Goal: Transaction & Acquisition: Obtain resource

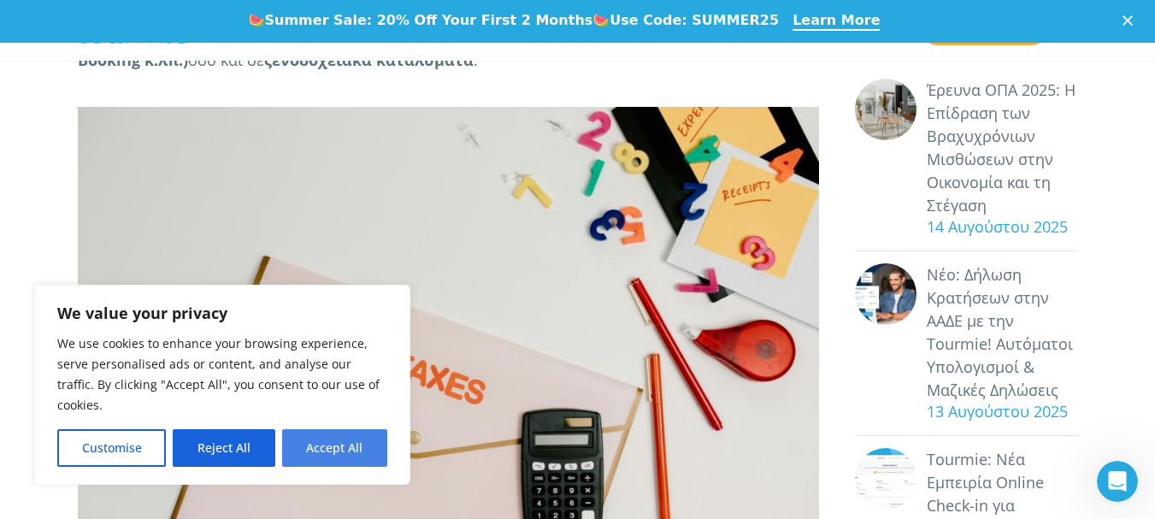
click at [365, 447] on button "Accept All" at bounding box center [334, 448] width 105 height 38
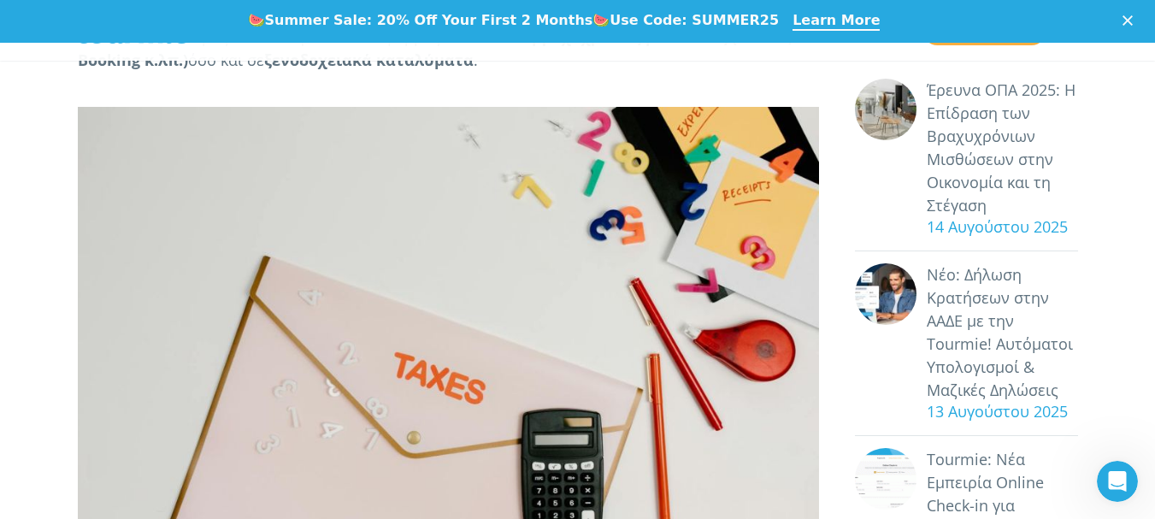
checkbox input "true"
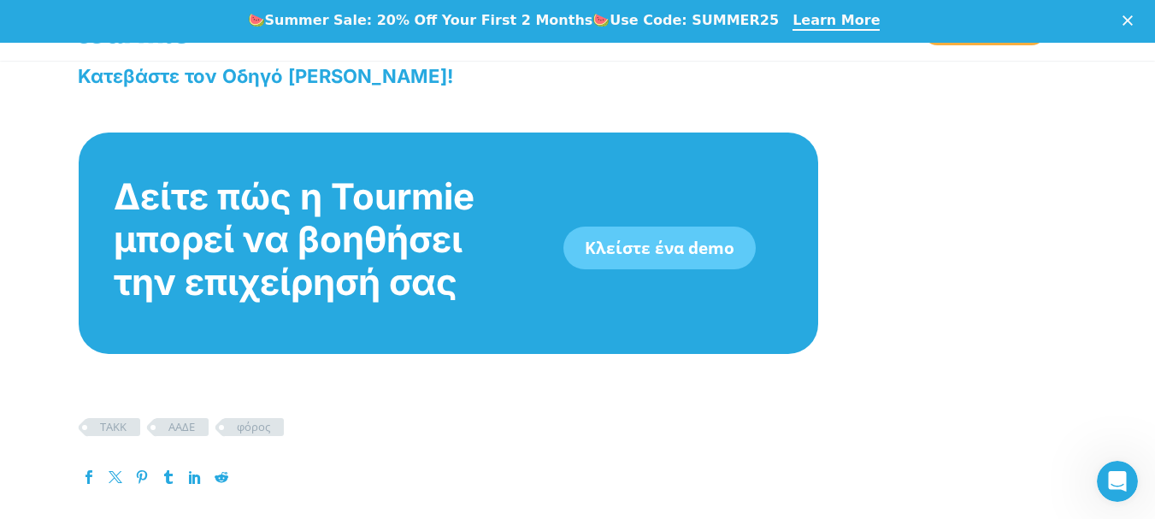
scroll to position [2591, 0]
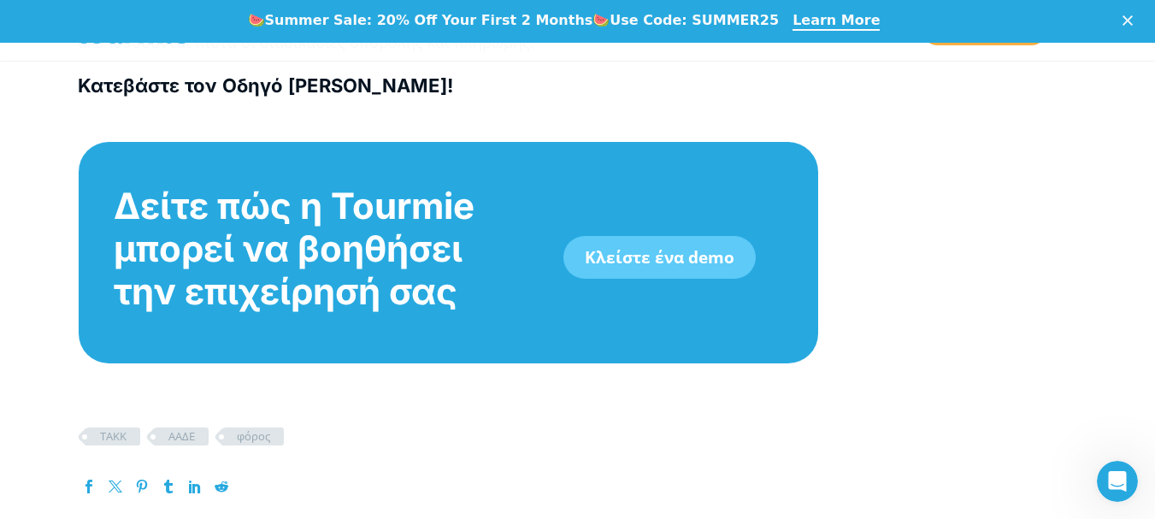
click at [352, 89] on b "Κατεβάστε τον Οδηγό Βραχυχρόνιας Μίσθωσης!" at bounding box center [265, 85] width 375 height 22
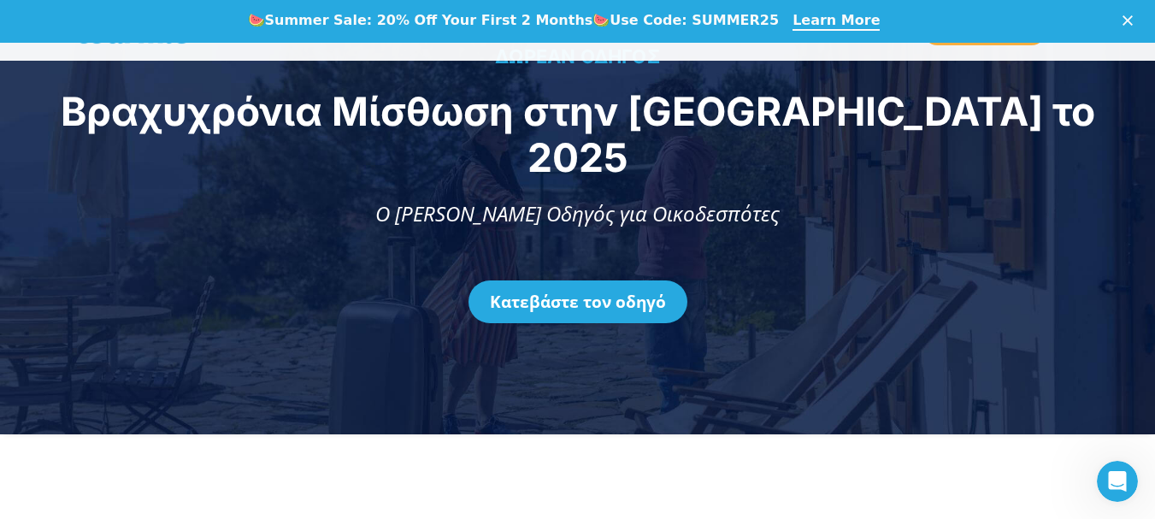
scroll to position [85, 0]
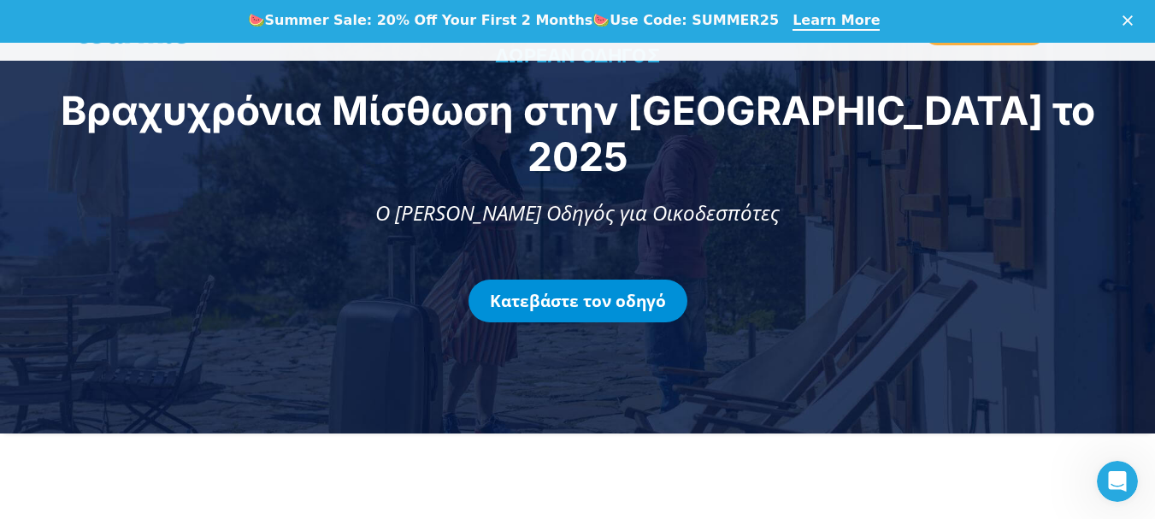
click at [573, 279] on link "Κατεβάστε τον οδηγό" at bounding box center [577, 300] width 219 height 43
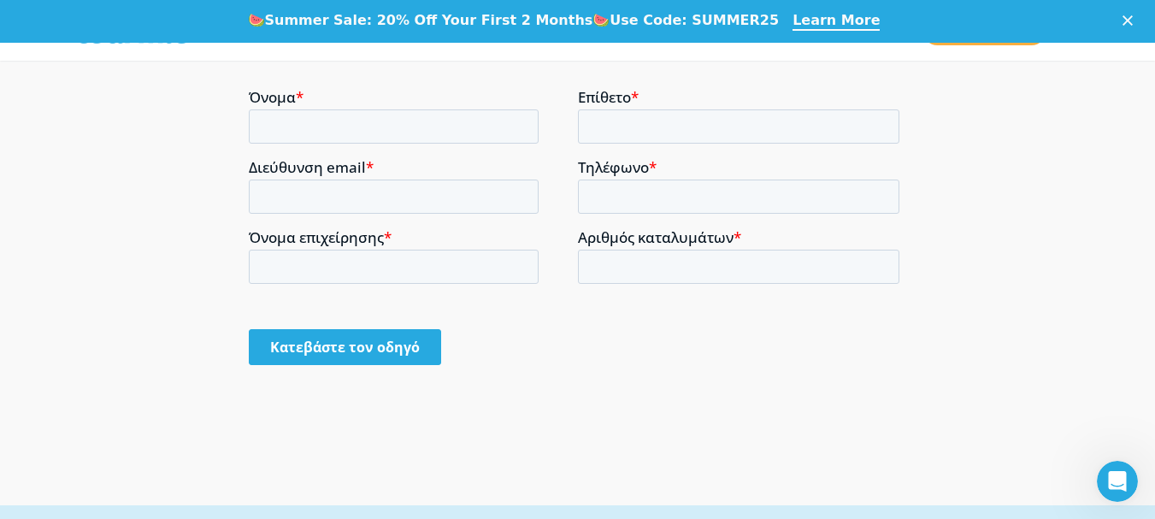
scroll to position [1316, 0]
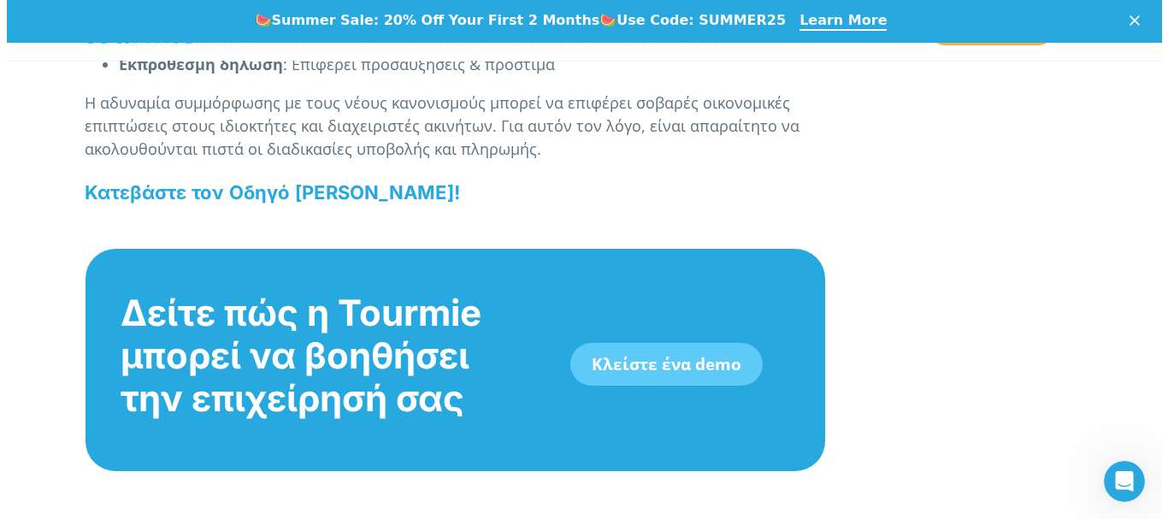
scroll to position [2896, 0]
